Goal: Task Accomplishment & Management: Complete application form

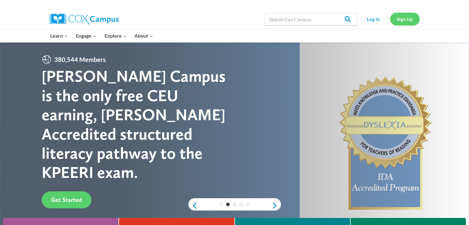
click at [392, 19] on link "Sign Up" at bounding box center [405, 19] width 30 height 13
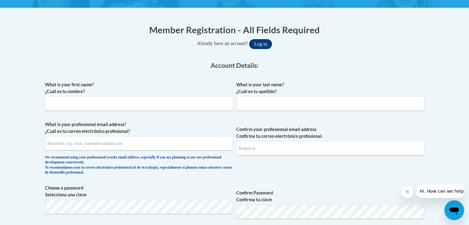
scroll to position [112, 0]
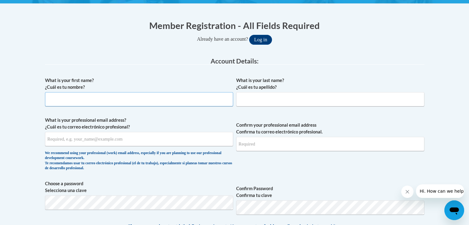
click at [90, 100] on input "What is your first name? ¿Cuál es tu nombre?" at bounding box center [139, 99] width 188 height 14
type input "Tyler"
click at [255, 100] on input "What is your last name? ¿Cuál es tu apellido?" at bounding box center [330, 99] width 188 height 14
type input "Williams"
click at [144, 142] on input "What is your professional email address? ¿Cuál es tu correo electrónico profesi…" at bounding box center [139, 139] width 188 height 14
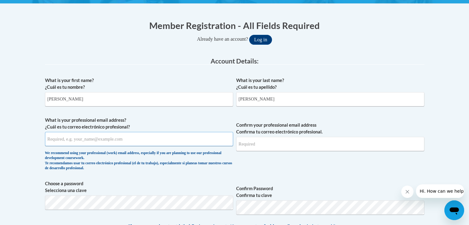
type input "t"
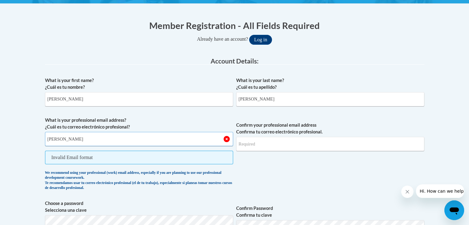
type input "T"
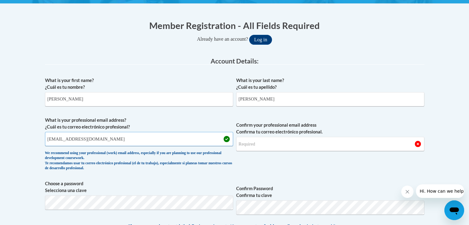
type input "tylerjawilliams@valdosta.edu"
click at [248, 147] on input "Confirm your professional email address Confirma tu correo electrónico profesio…" at bounding box center [330, 144] width 188 height 14
drag, startPoint x: 105, startPoint y: 139, endPoint x: 44, endPoint y: 141, distance: 61.1
click at [268, 145] on input "Confirm your professional email address Confirma tu correo electrónico profesio…" at bounding box center [330, 144] width 188 height 14
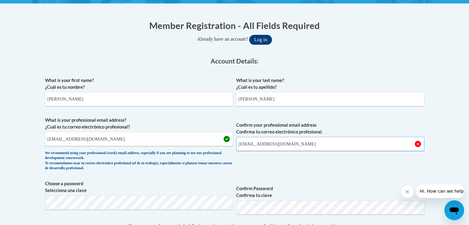
type input "tylerjawilliams@valdosta.edu"
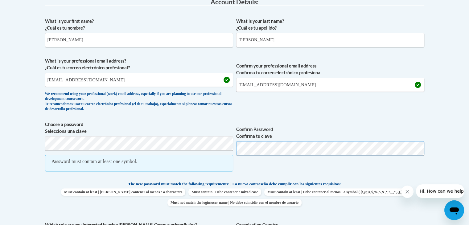
scroll to position [169, 0]
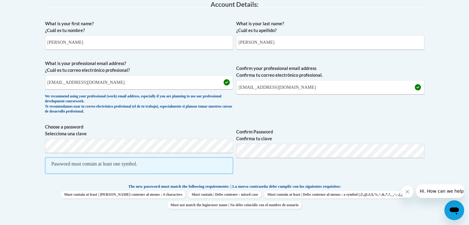
click at [104, 156] on span "Choose a password Selecciona una clave Password must contain at least one symbo…" at bounding box center [139, 152] width 188 height 57
click at [110, 136] on label "Choose a password Selecciona una clave" at bounding box center [139, 131] width 188 height 14
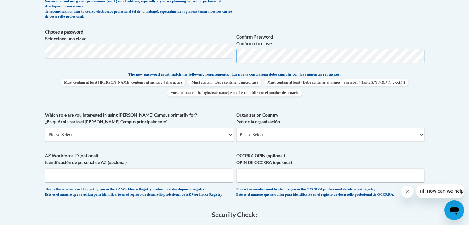
scroll to position [269, 0]
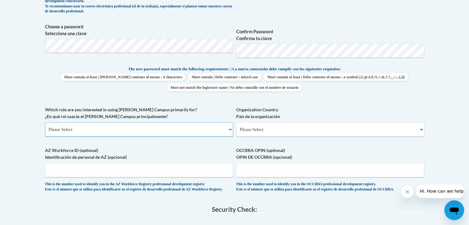
click at [207, 126] on select "Please Select College/University | Colegio/Universidad Community/Nonprofit Part…" at bounding box center [139, 130] width 188 height 14
select select "5a18ea06-2b54-4451-96f2-d152daf9eac5"
click at [45, 123] on select "Please Select College/University | Colegio/Universidad Community/Nonprofit Part…" at bounding box center [139, 130] width 188 height 14
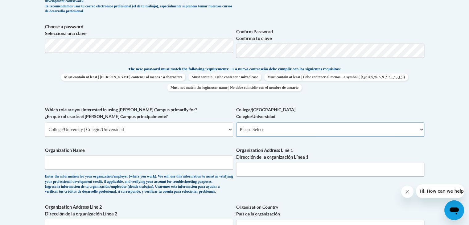
click at [264, 132] on select "Please Select College/University Staff | Empleado universitario College/Univers…" at bounding box center [330, 130] width 188 height 14
select select "99b32b07-cffc-426c-8bf6-0cd77760d84b"
click at [236, 123] on select "Please Select College/University Staff | Empleado universitario College/Univers…" at bounding box center [330, 130] width 188 height 14
click at [144, 161] on input "Organization Name" at bounding box center [139, 163] width 188 height 14
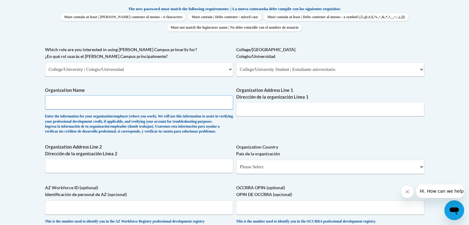
scroll to position [335, 0]
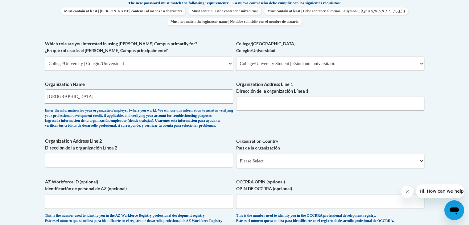
type input "Valdosta State University"
click at [250, 107] on input "Organization Address Line 1 Dirección de la organización Línea 1" at bounding box center [330, 103] width 188 height 14
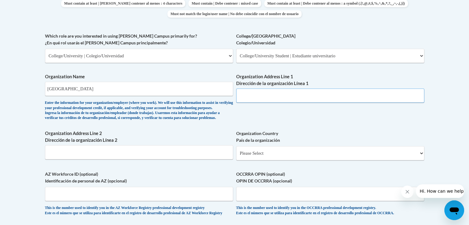
scroll to position [341, 0]
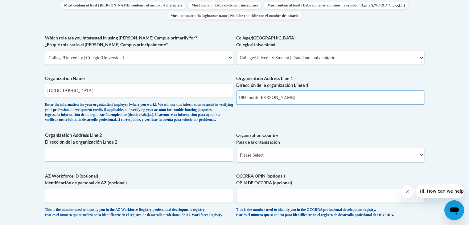
type input "1800 north Patterson"
click at [262, 162] on select "Please Select United States | Estados Unidos Outside of the United States | Fue…" at bounding box center [330, 155] width 188 height 14
select select "ad49bcad-a171-4b2e-b99c-48b446064914"
click at [236, 158] on select "Please Select United States | Estados Unidos Outside of the United States | Fue…" at bounding box center [330, 155] width 188 height 14
select select
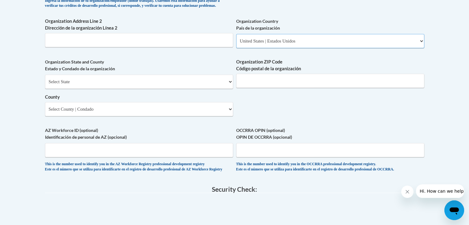
scroll to position [454, 0]
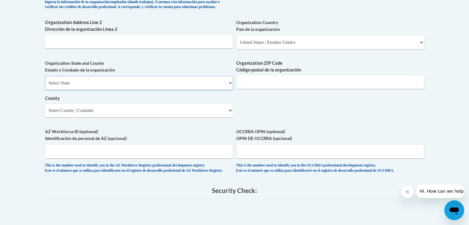
click at [152, 90] on select "Select State Alabama Alaska Arizona Arkansas California Colorado Connecticut De…" at bounding box center [139, 83] width 188 height 14
select select "Georgia"
click at [45, 86] on select "Select State Alabama Alaska Arizona Arkansas California Colorado Connecticut De…" at bounding box center [139, 83] width 188 height 14
click at [300, 89] on input "Organization ZIP Code Código postal de la organización" at bounding box center [330, 82] width 188 height 14
type input "31691"
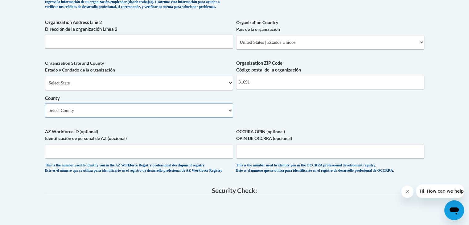
click at [193, 118] on select "Select County Appling Atkinson Bacon Baker Baldwin Banks Barrow Bartow Ben Hill…" at bounding box center [139, 110] width 188 height 14
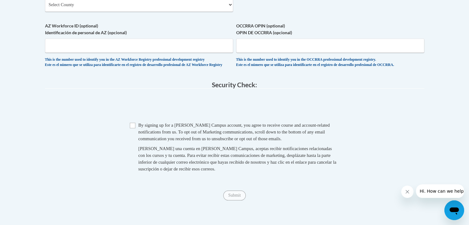
scroll to position [563, 0]
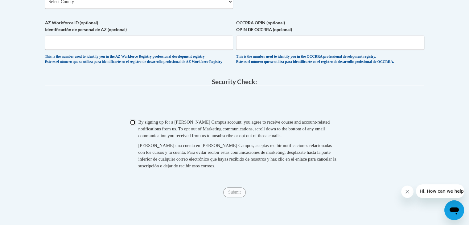
click at [132, 125] on input "Checkbox" at bounding box center [133, 123] width 6 height 6
checkbox input "true"
click at [234, 198] on input "Submit" at bounding box center [234, 193] width 22 height 10
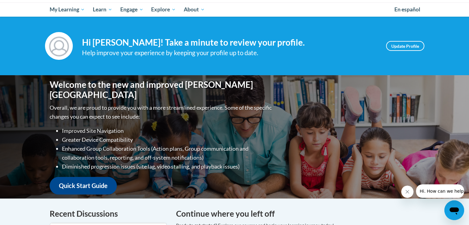
scroll to position [60, 0]
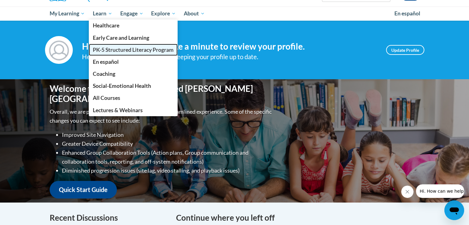
click at [106, 47] on span "PK-5 Structured Literacy Program" at bounding box center [133, 50] width 81 height 6
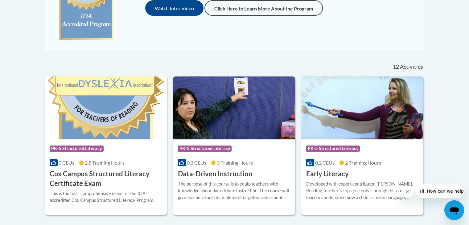
scroll to position [207, 0]
